Goal: Navigation & Orientation: Find specific page/section

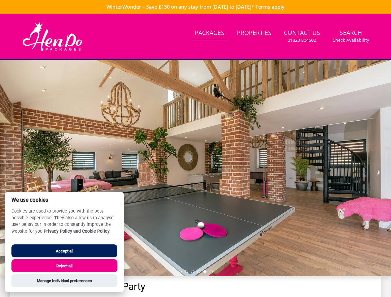
click at [195, 149] on div at bounding box center [195, 168] width 391 height 217
click at [351, 36] on link "Search Check Availability" at bounding box center [350, 36] width 41 height 20
click at [195, 168] on div at bounding box center [195, 168] width 391 height 217
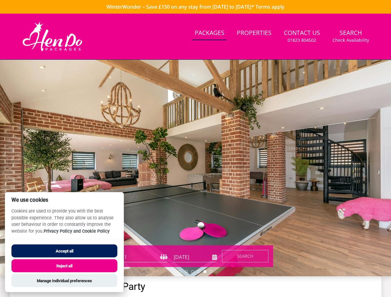
click at [180, 272] on li at bounding box center [180, 271] width 3 height 3
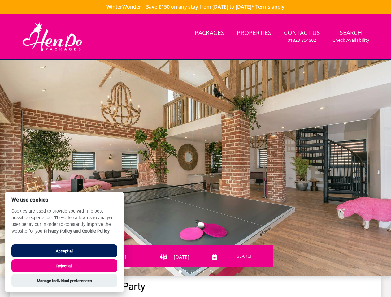
click at [186, 272] on li at bounding box center [186, 271] width 3 height 3
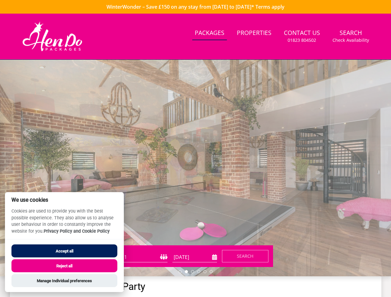
click at [192, 272] on li at bounding box center [192, 271] width 3 height 3
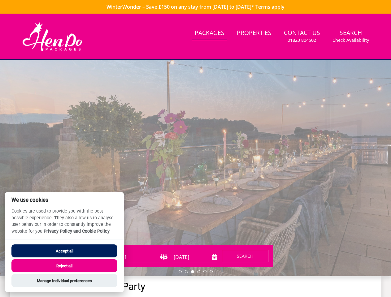
click at [199, 272] on li at bounding box center [198, 271] width 3 height 3
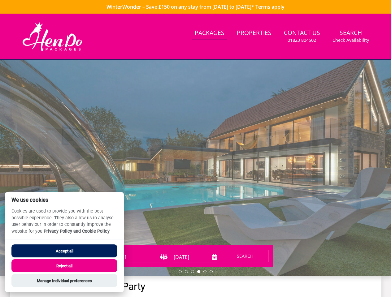
click at [205, 272] on li at bounding box center [204, 271] width 3 height 3
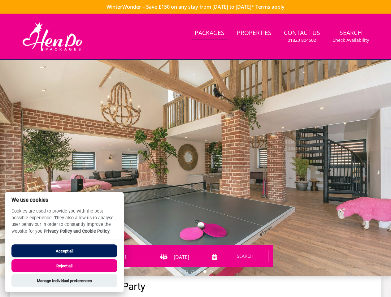
click at [211, 272] on li at bounding box center [210, 271] width 3 height 3
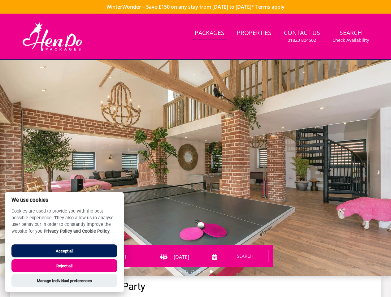
click at [64, 251] on button "Accept all" at bounding box center [64, 250] width 106 height 13
